Goal: Transaction & Acquisition: Book appointment/travel/reservation

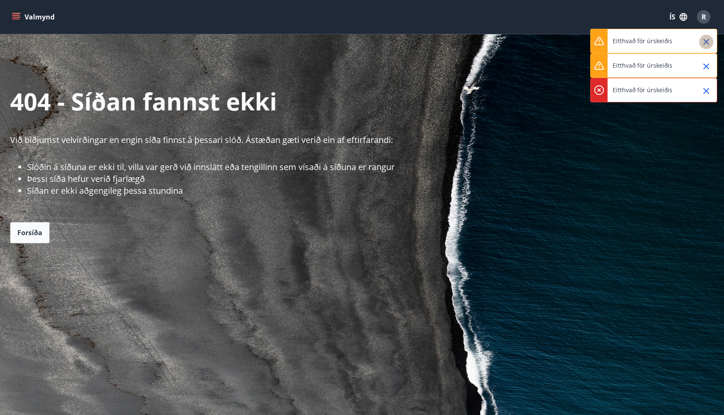
click at [709, 42] on icon "Close" at bounding box center [706, 42] width 10 height 10
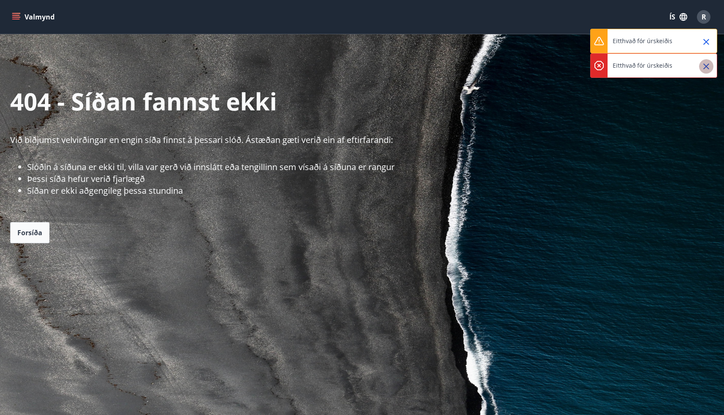
click at [708, 70] on icon "Close" at bounding box center [706, 66] width 10 height 10
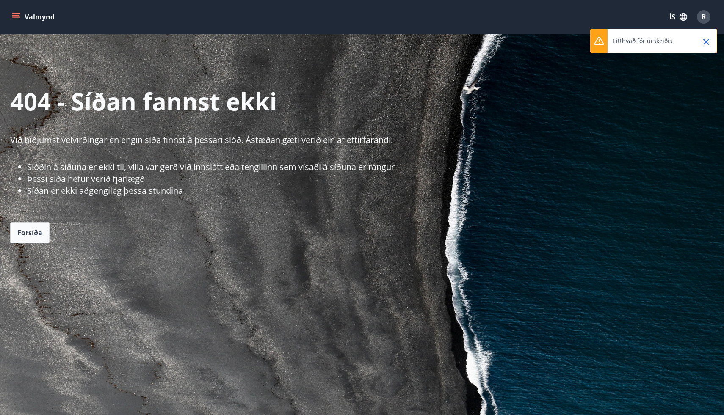
click at [708, 43] on icon "Close" at bounding box center [706, 42] width 10 height 10
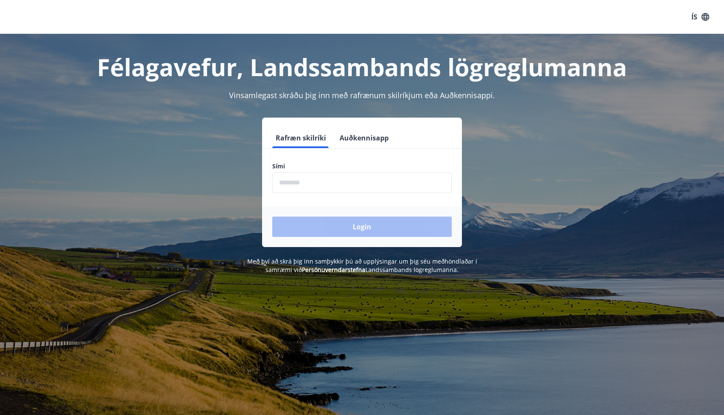
click at [288, 180] on input "phone" at bounding box center [361, 182] width 179 height 21
type input "********"
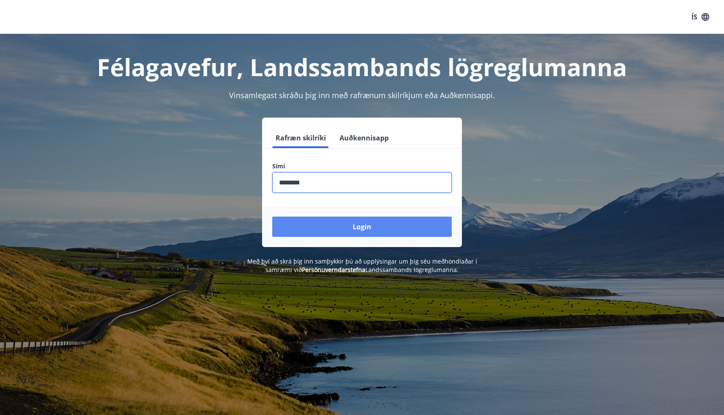
click at [337, 222] on button "Login" at bounding box center [361, 227] width 179 height 20
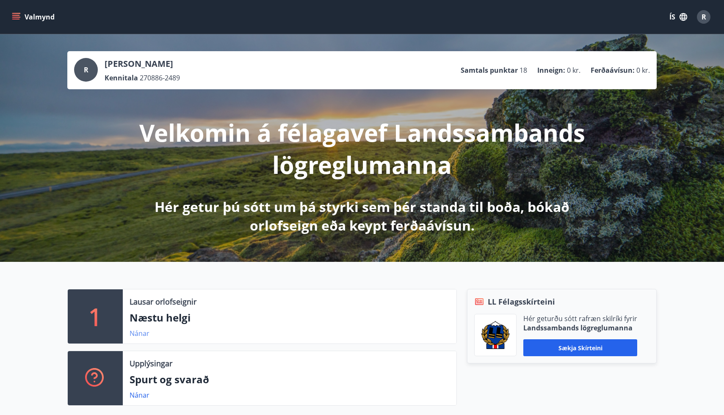
click at [134, 334] on link "Nánar" at bounding box center [140, 333] width 20 height 9
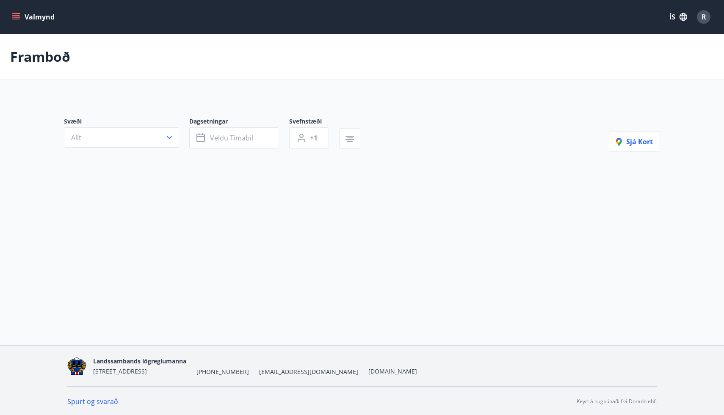
type input "*"
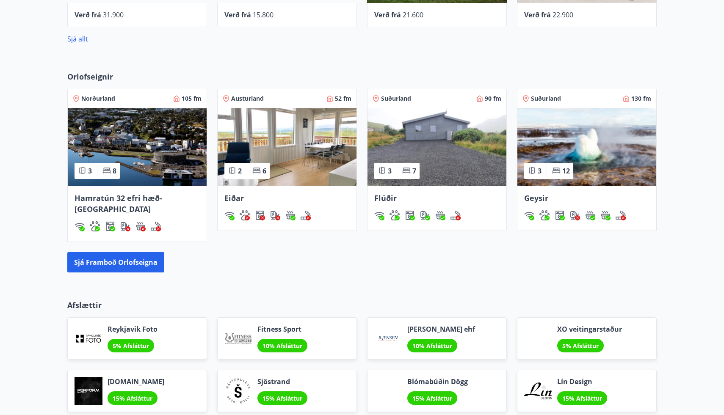
scroll to position [527, 0]
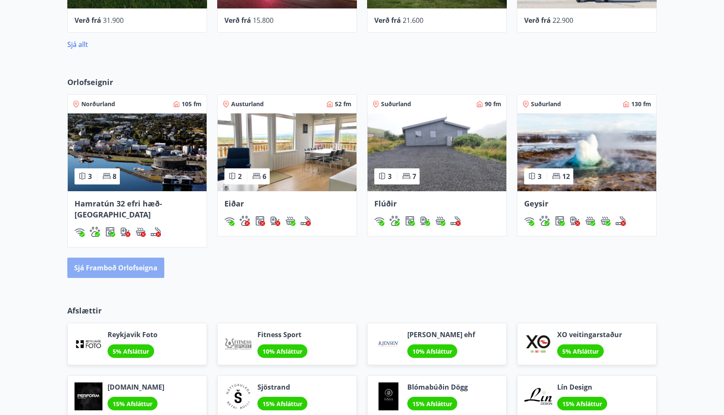
click at [99, 261] on button "Sjá framboð orlofseigna" at bounding box center [115, 268] width 97 height 20
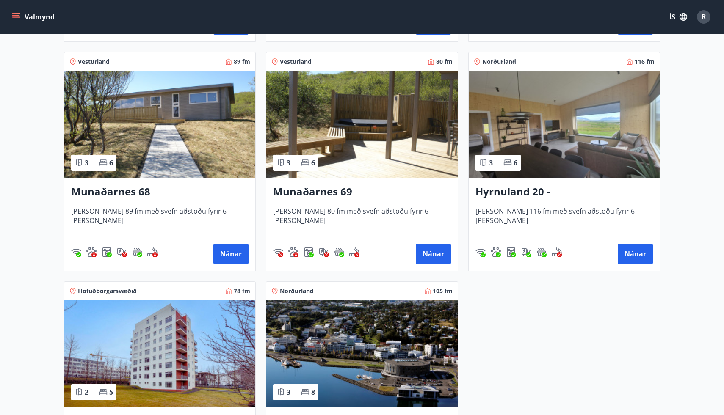
scroll to position [372, 0]
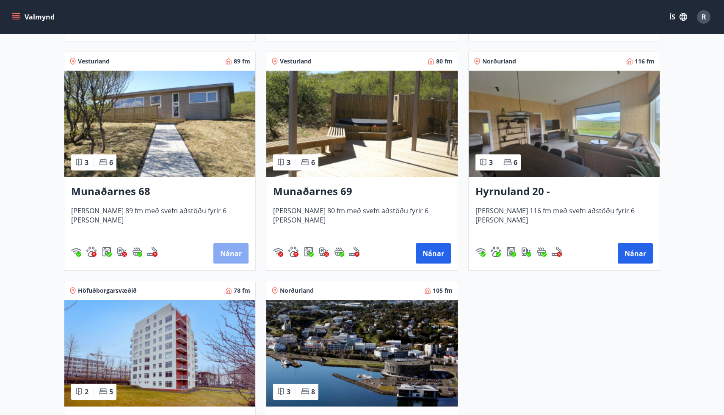
click at [233, 251] on button "Nánar" at bounding box center [230, 253] width 35 height 20
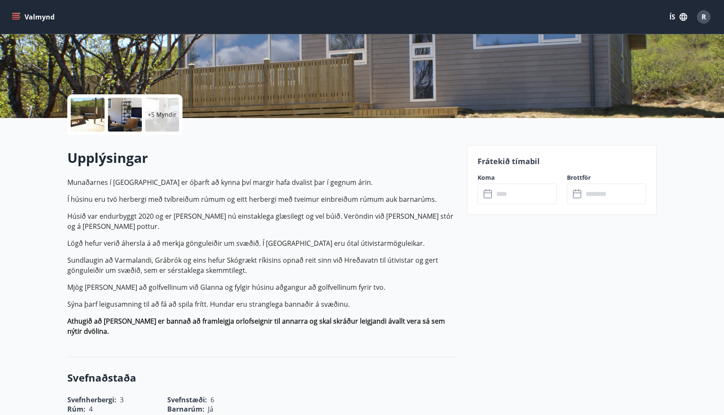
scroll to position [135, 0]
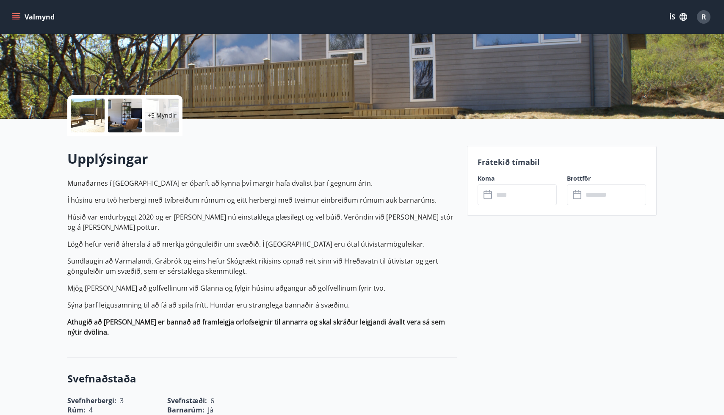
click at [502, 191] on input "text" at bounding box center [525, 195] width 63 height 21
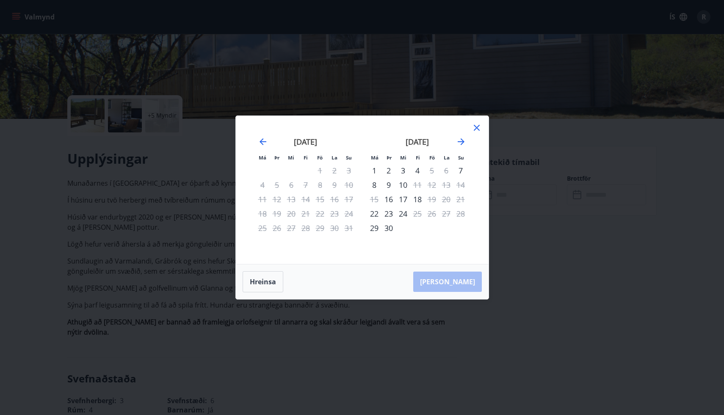
click at [476, 130] on icon at bounding box center [477, 128] width 10 height 10
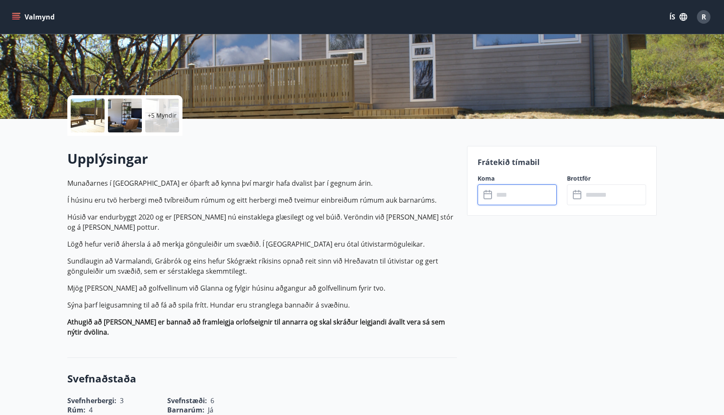
click at [499, 197] on input "text" at bounding box center [525, 195] width 63 height 21
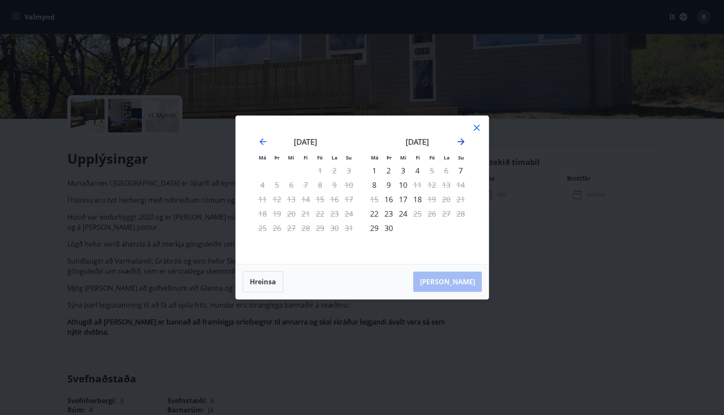
click at [461, 143] on icon "Move forward to switch to the next month." at bounding box center [461, 142] width 10 height 10
click at [430, 185] on div "10" at bounding box center [432, 185] width 14 height 14
click at [374, 201] on div "13" at bounding box center [374, 199] width 14 height 14
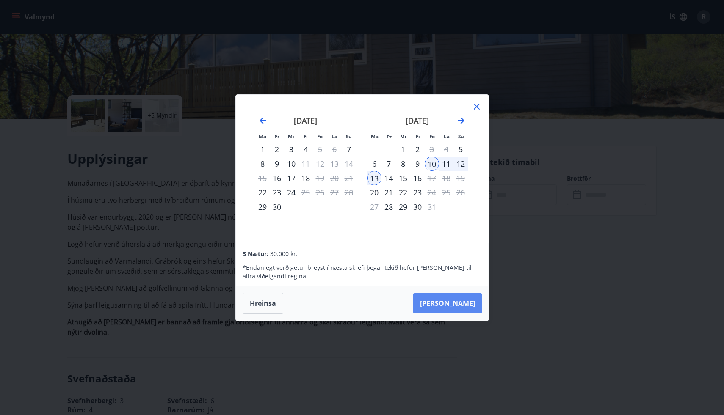
click at [451, 303] on button "[PERSON_NAME]" at bounding box center [447, 303] width 69 height 20
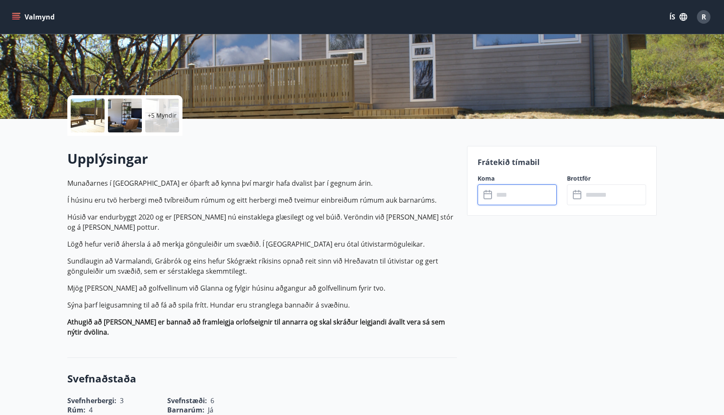
type input "******"
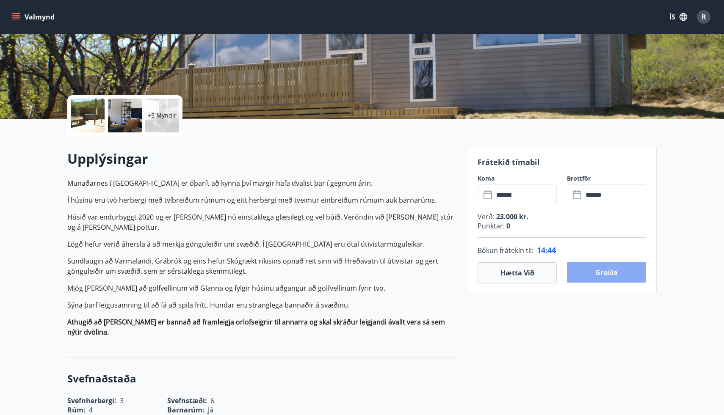
click at [598, 273] on button "Greiða" at bounding box center [606, 272] width 79 height 20
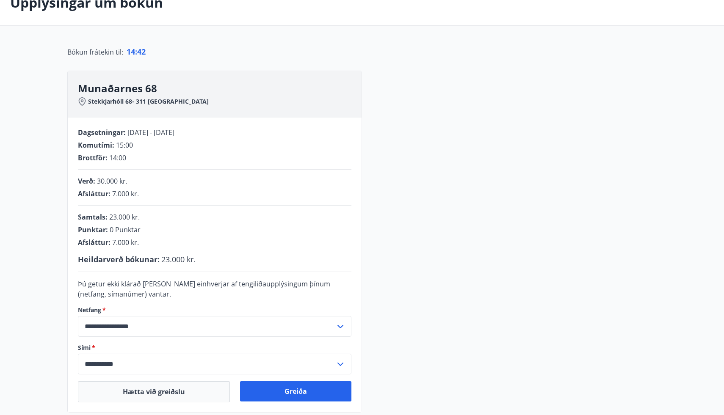
scroll to position [135, 0]
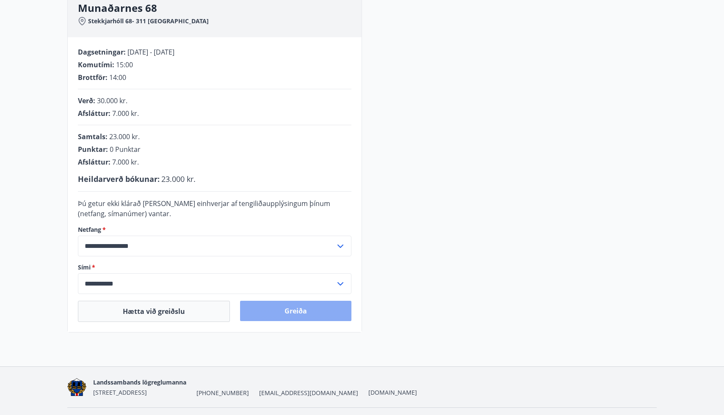
click at [290, 311] on button "Greiða" at bounding box center [295, 311] width 111 height 20
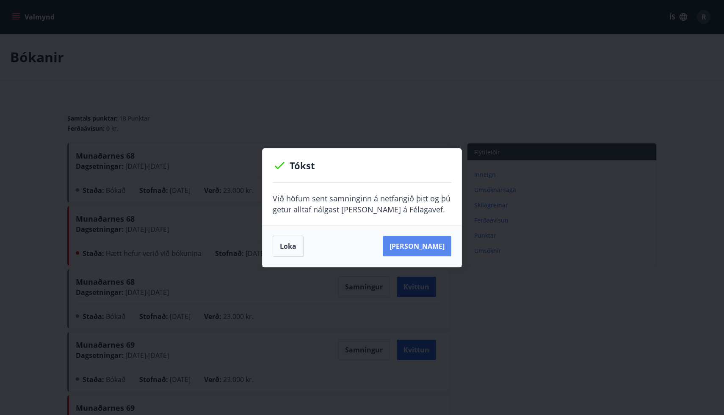
click at [437, 255] on button "Sjá samning" at bounding box center [417, 246] width 69 height 20
click at [289, 243] on button "Loka" at bounding box center [288, 246] width 31 height 21
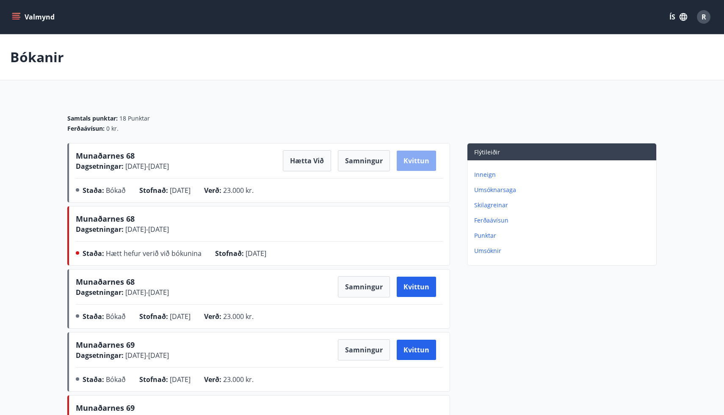
click at [404, 160] on button "Kvittun" at bounding box center [416, 161] width 39 height 20
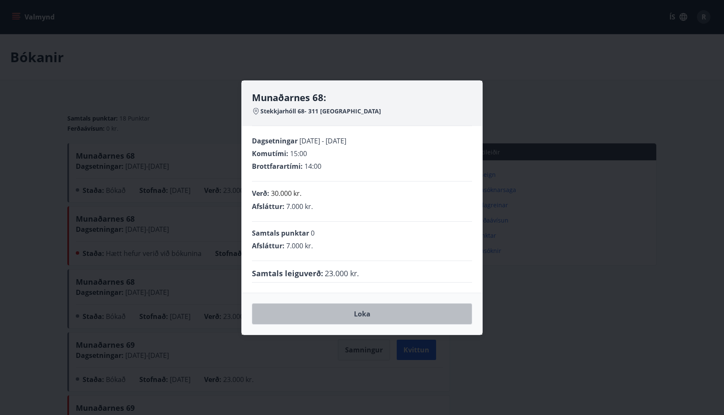
click at [353, 314] on button "Loka" at bounding box center [362, 314] width 220 height 21
